Goal: Check status

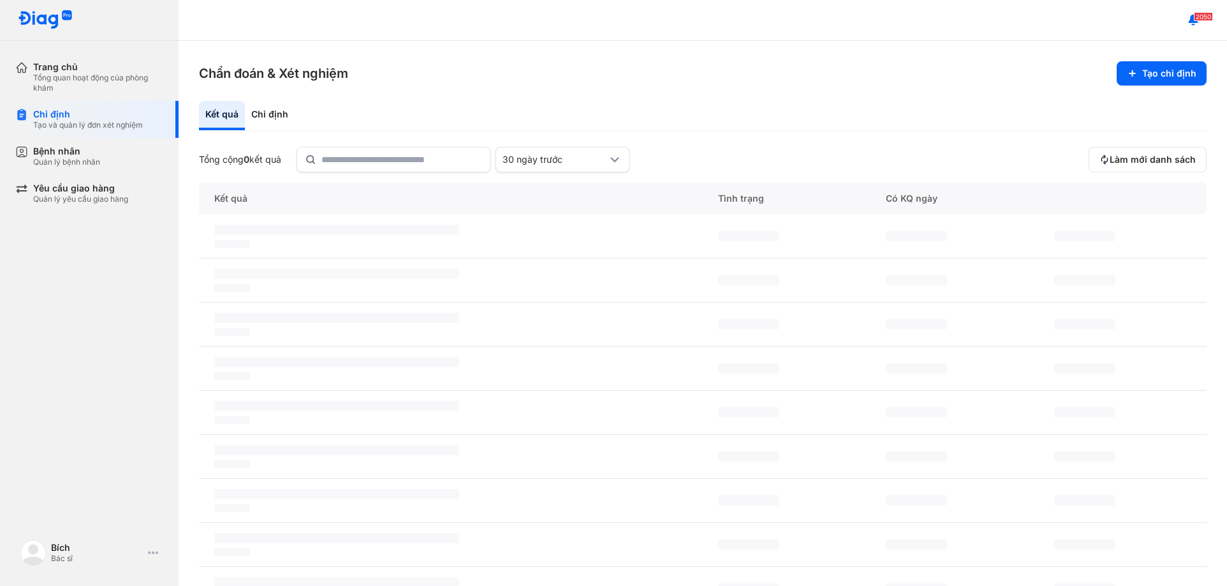
scroll to position [64, 0]
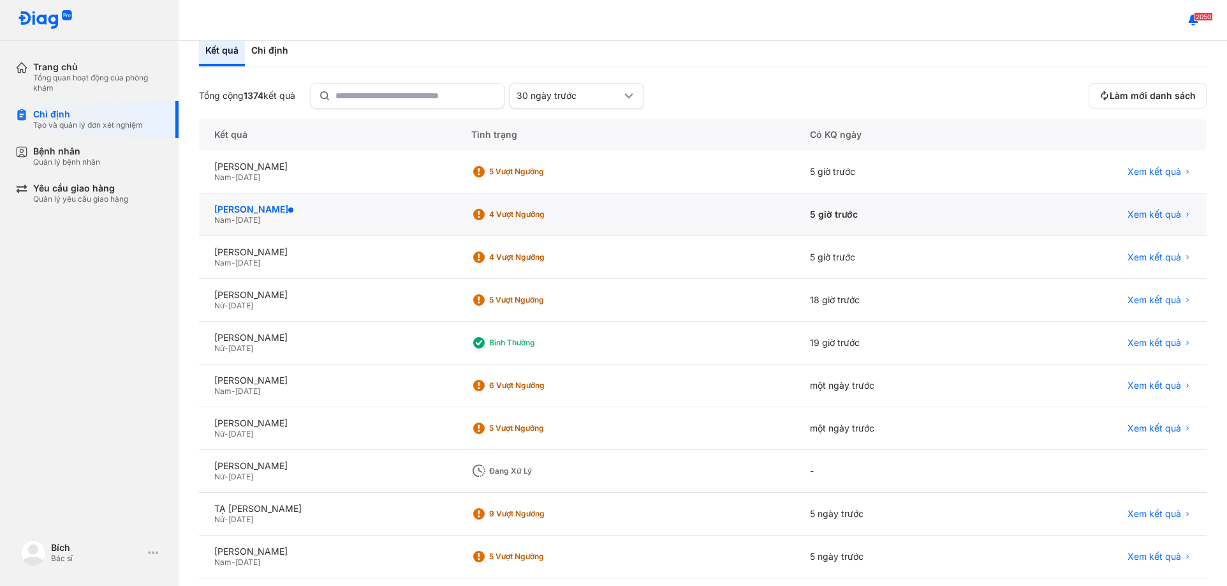
click at [260, 204] on div "[PERSON_NAME]" at bounding box center [327, 209] width 226 height 11
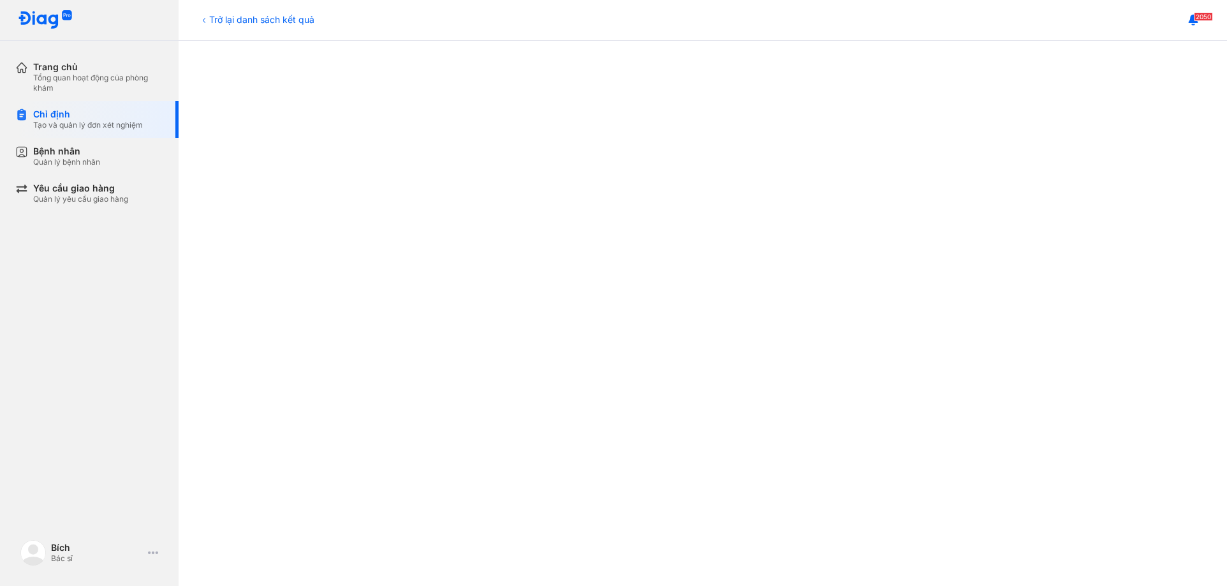
scroll to position [319, 0]
